Goal: Task Accomplishment & Management: Use online tool/utility

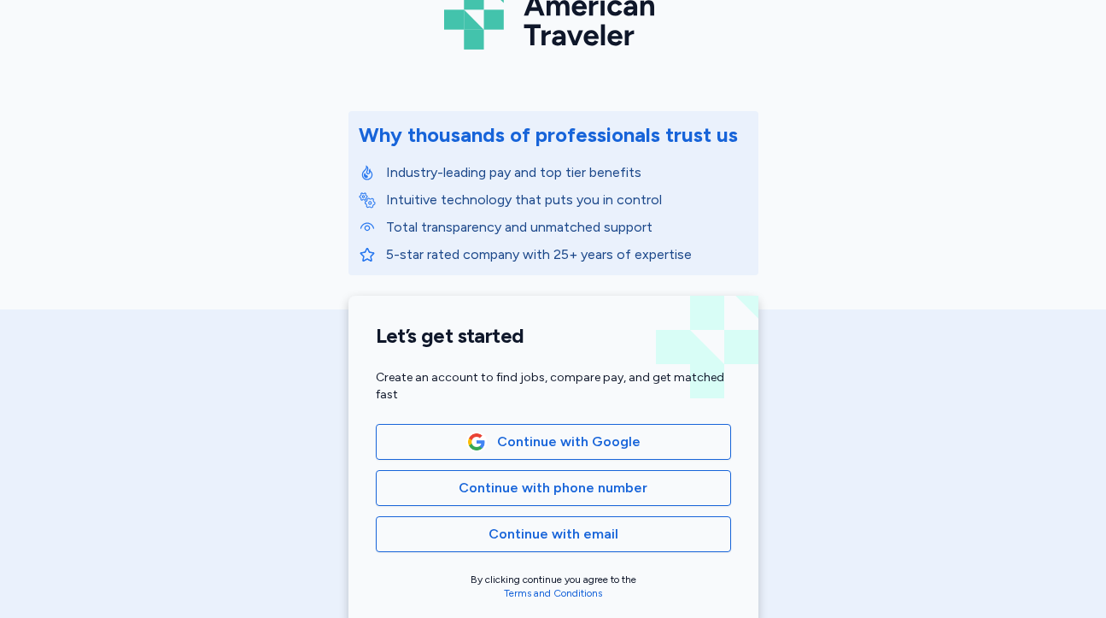
scroll to position [119, 0]
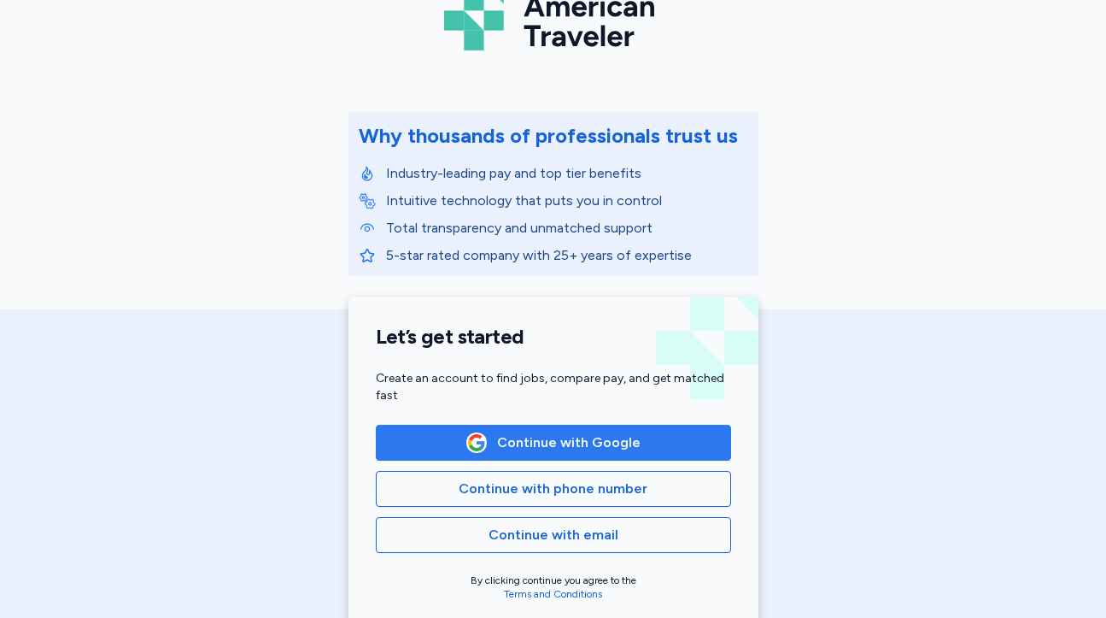
click at [420, 439] on span "Continue with Google" at bounding box center [553, 442] width 326 height 21
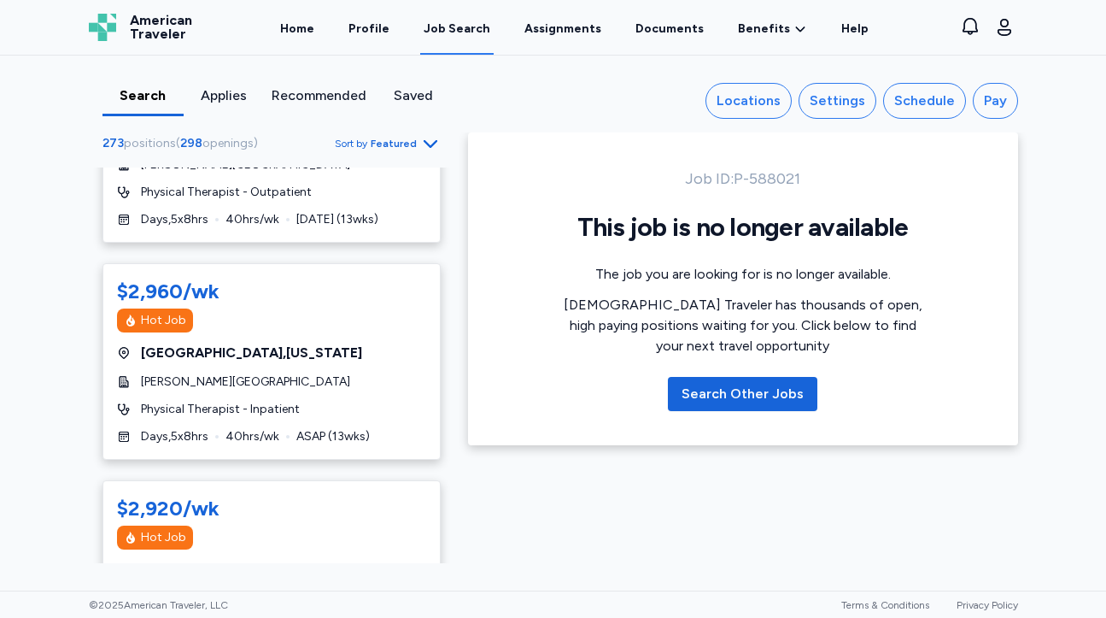
scroll to position [670, 0]
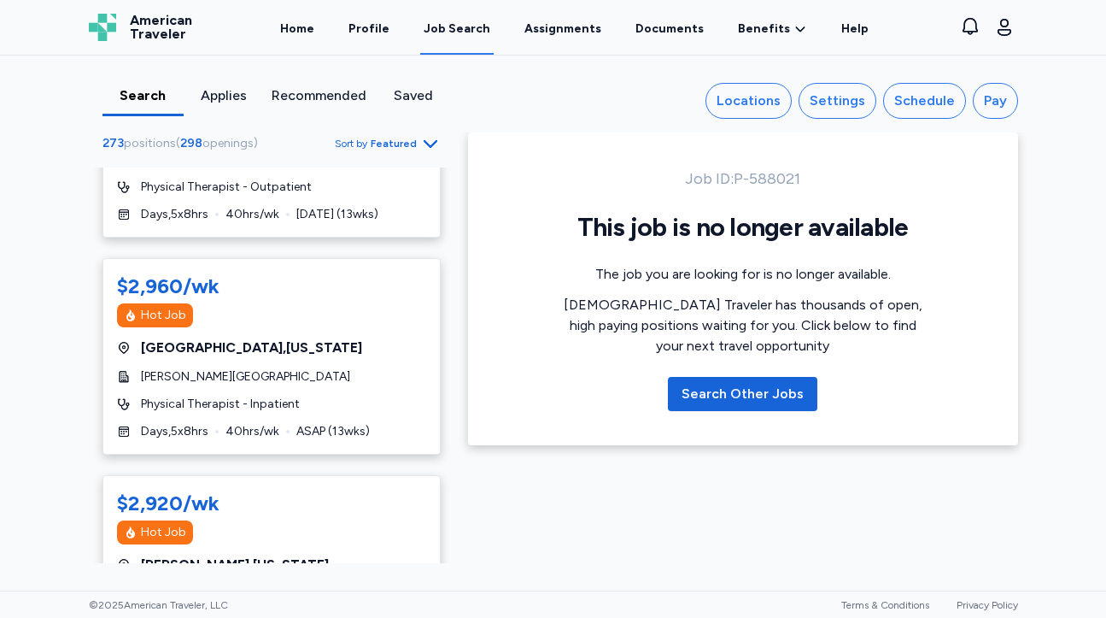
click at [237, 103] on div "Applies" at bounding box center [224, 95] width 67 height 21
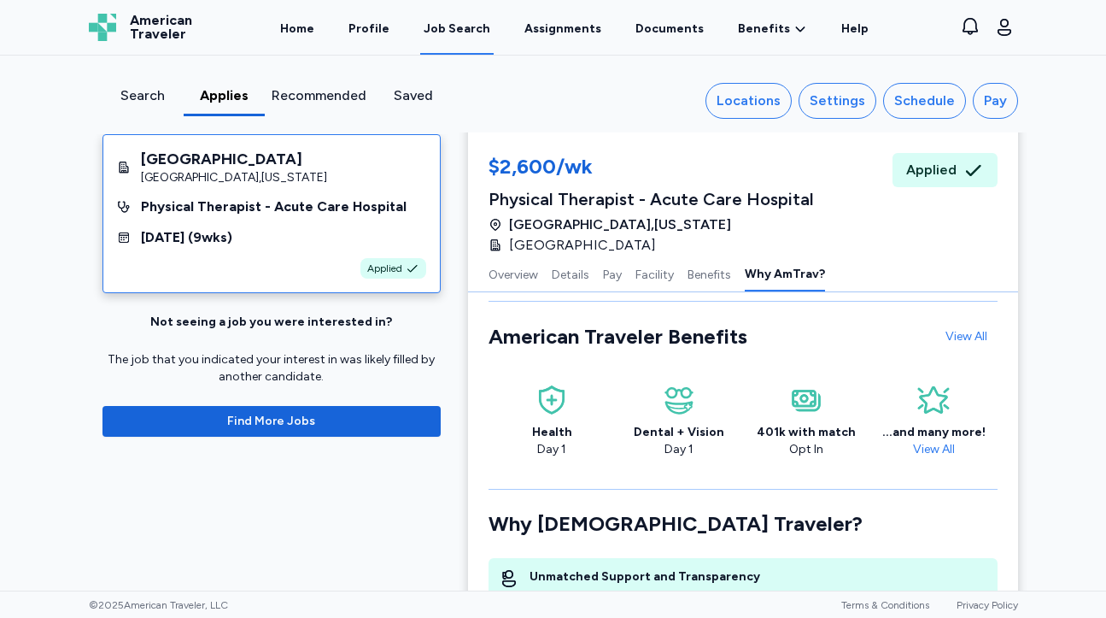
scroll to position [2489, 0]
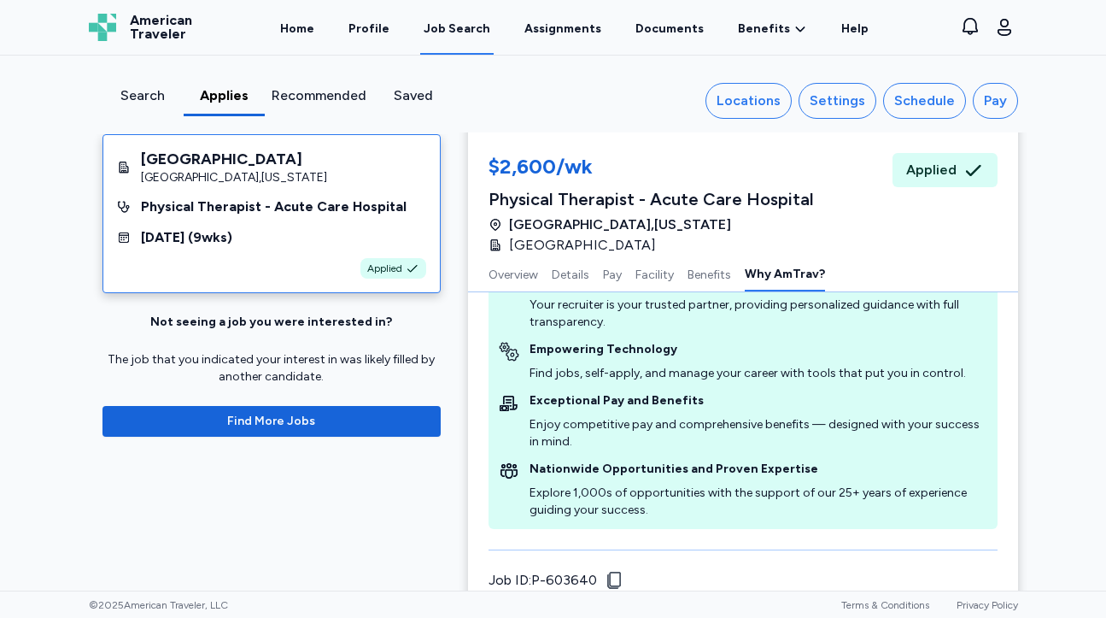
click at [151, 94] on div "Search" at bounding box center [142, 95] width 67 height 21
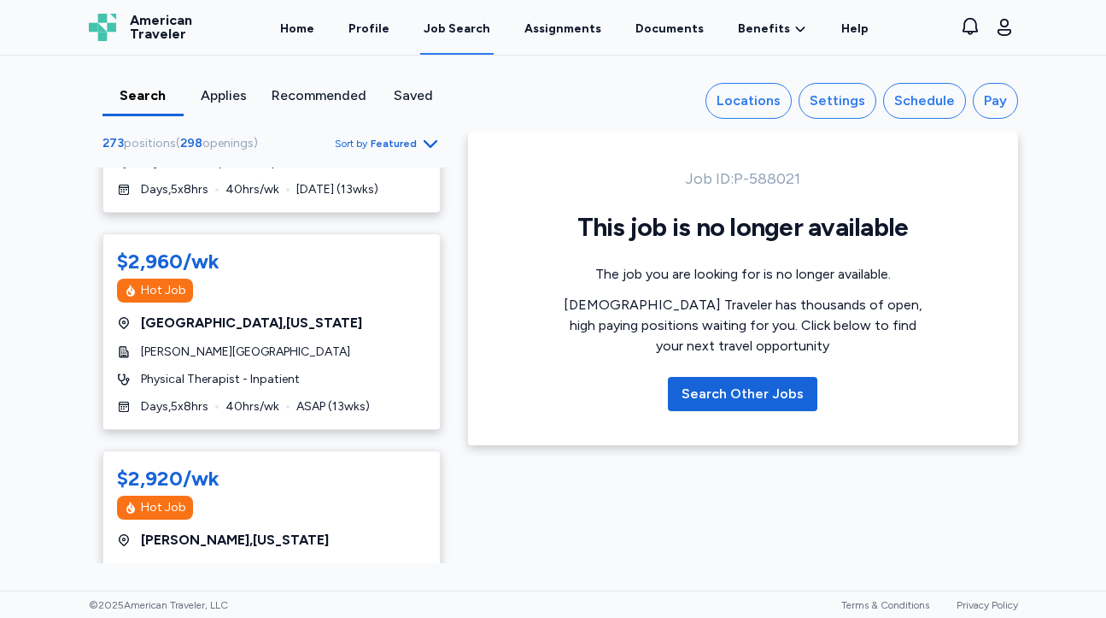
scroll to position [779, 0]
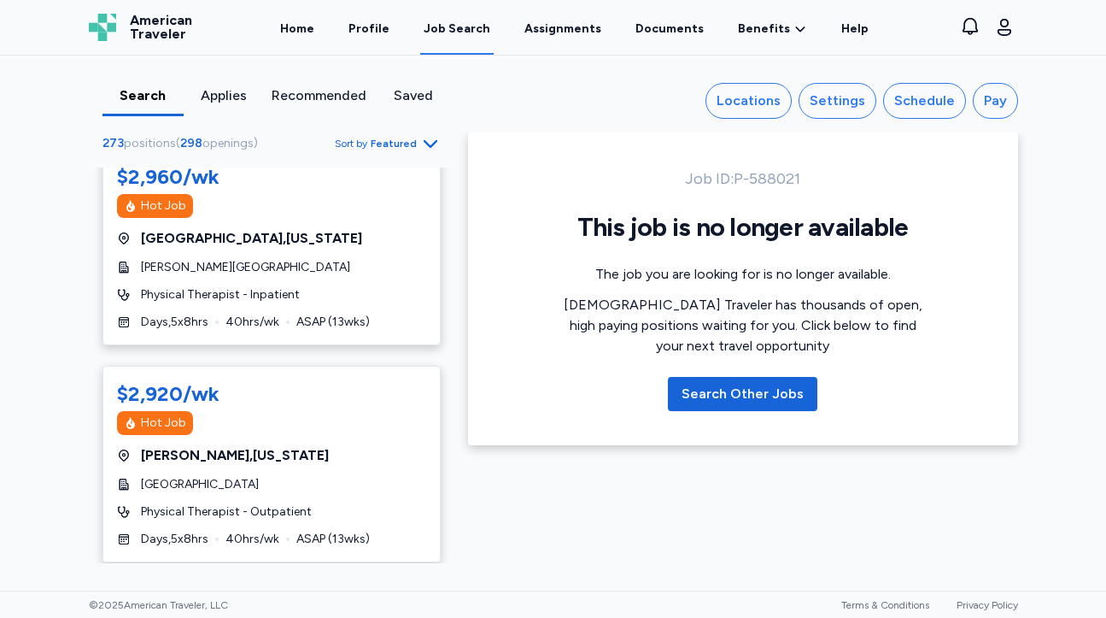
click at [366, 146] on span "Sort by" at bounding box center [351, 144] width 32 height 14
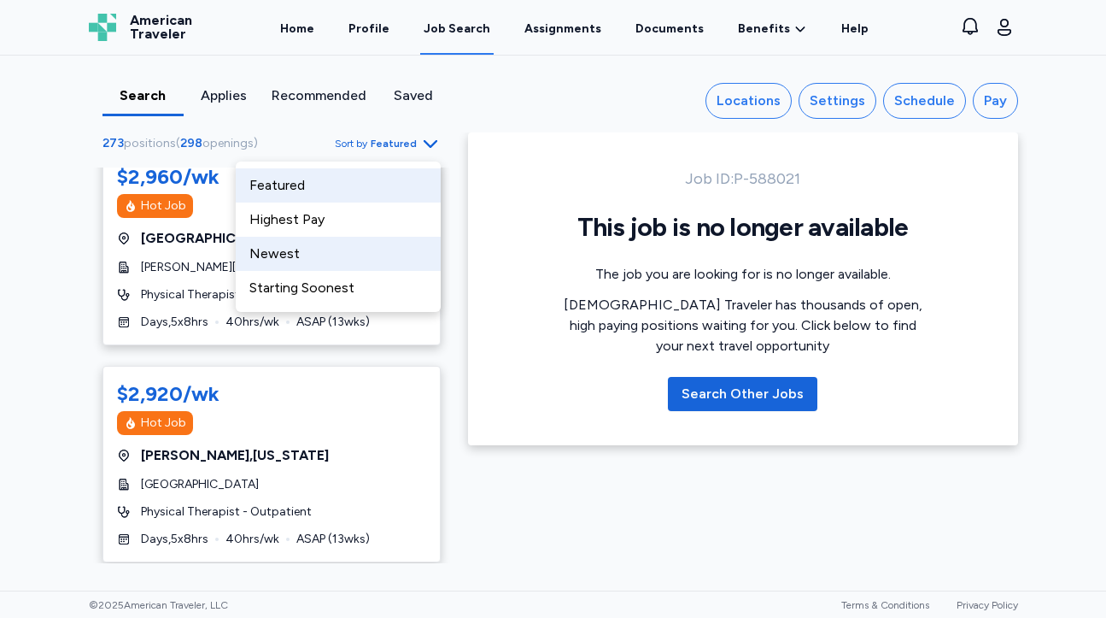
click at [315, 259] on div "Newest" at bounding box center [338, 254] width 205 height 34
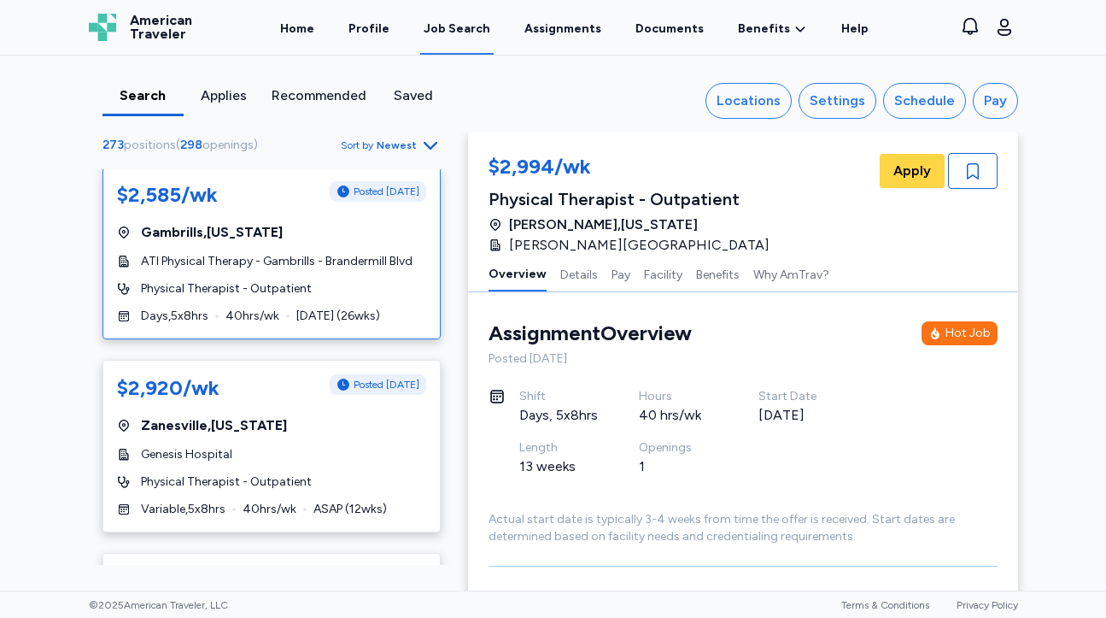
scroll to position [3671, 0]
click at [393, 142] on span "Newest" at bounding box center [397, 145] width 40 height 14
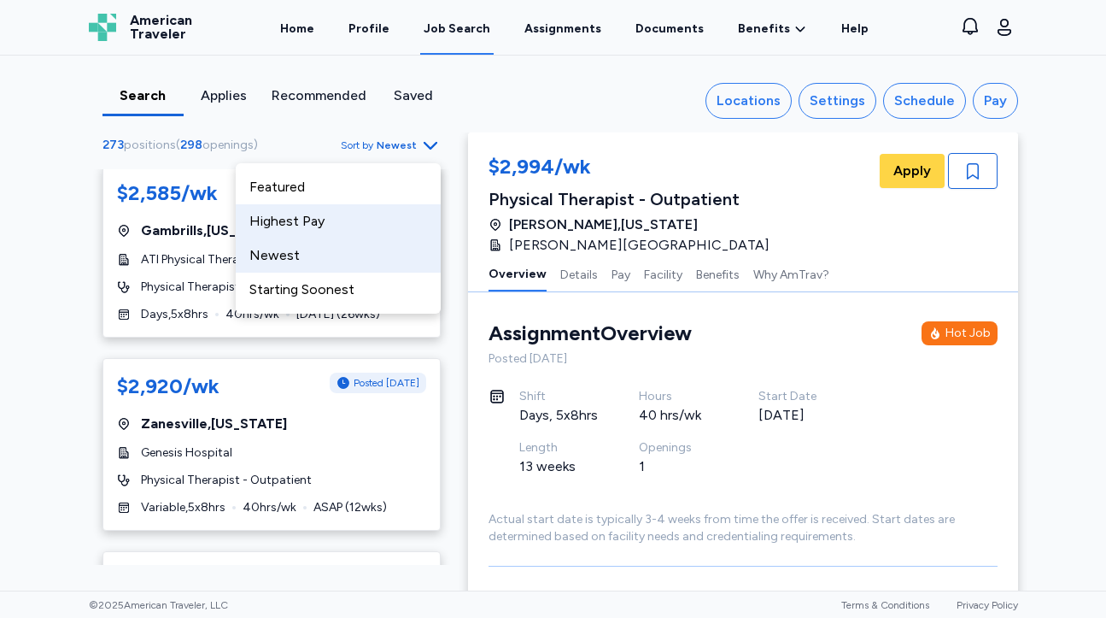
click at [351, 235] on div "Highest Pay" at bounding box center [338, 221] width 205 height 34
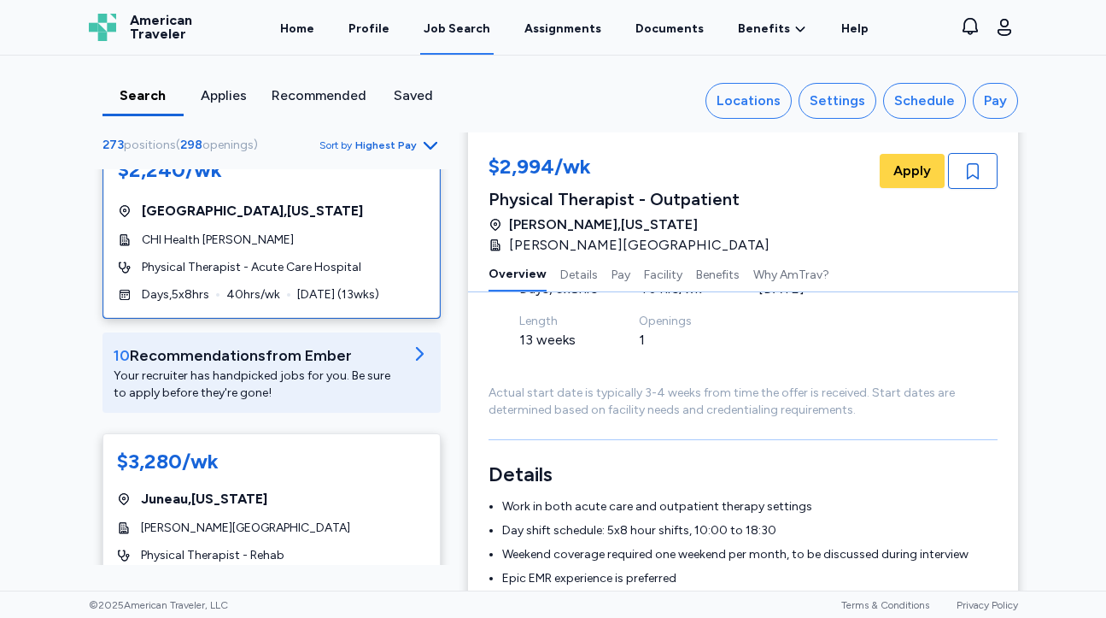
scroll to position [259, 0]
